Goal: Learn about a topic

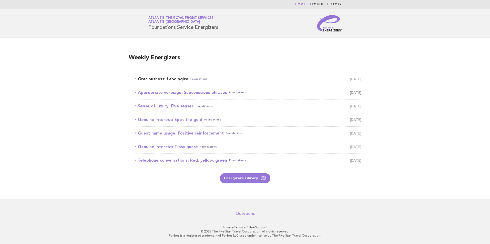
click at [174, 80] on link "Graciousness: I apologize Foundations [DATE]" at bounding box center [248, 79] width 226 height 7
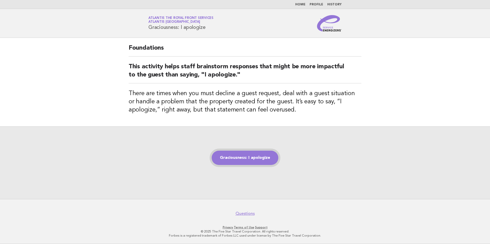
click at [245, 153] on link "Graciousness: I apologize" at bounding box center [245, 158] width 67 height 14
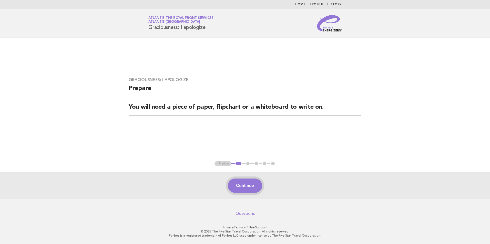
click at [244, 181] on button "Continue" at bounding box center [245, 186] width 34 height 14
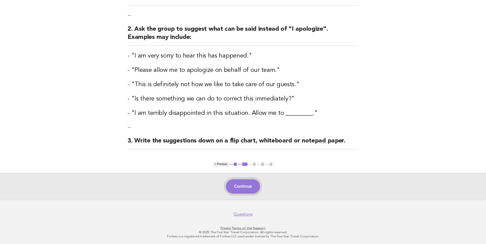
click at [250, 190] on button "Continue" at bounding box center [243, 187] width 34 height 14
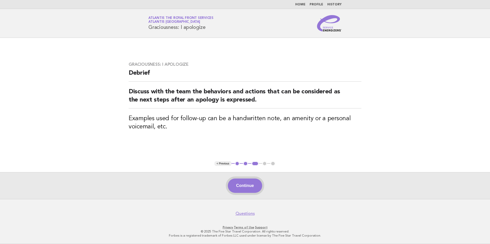
click at [245, 187] on button "Continue" at bounding box center [245, 186] width 34 height 14
